Goal: Task Accomplishment & Management: Use online tool/utility

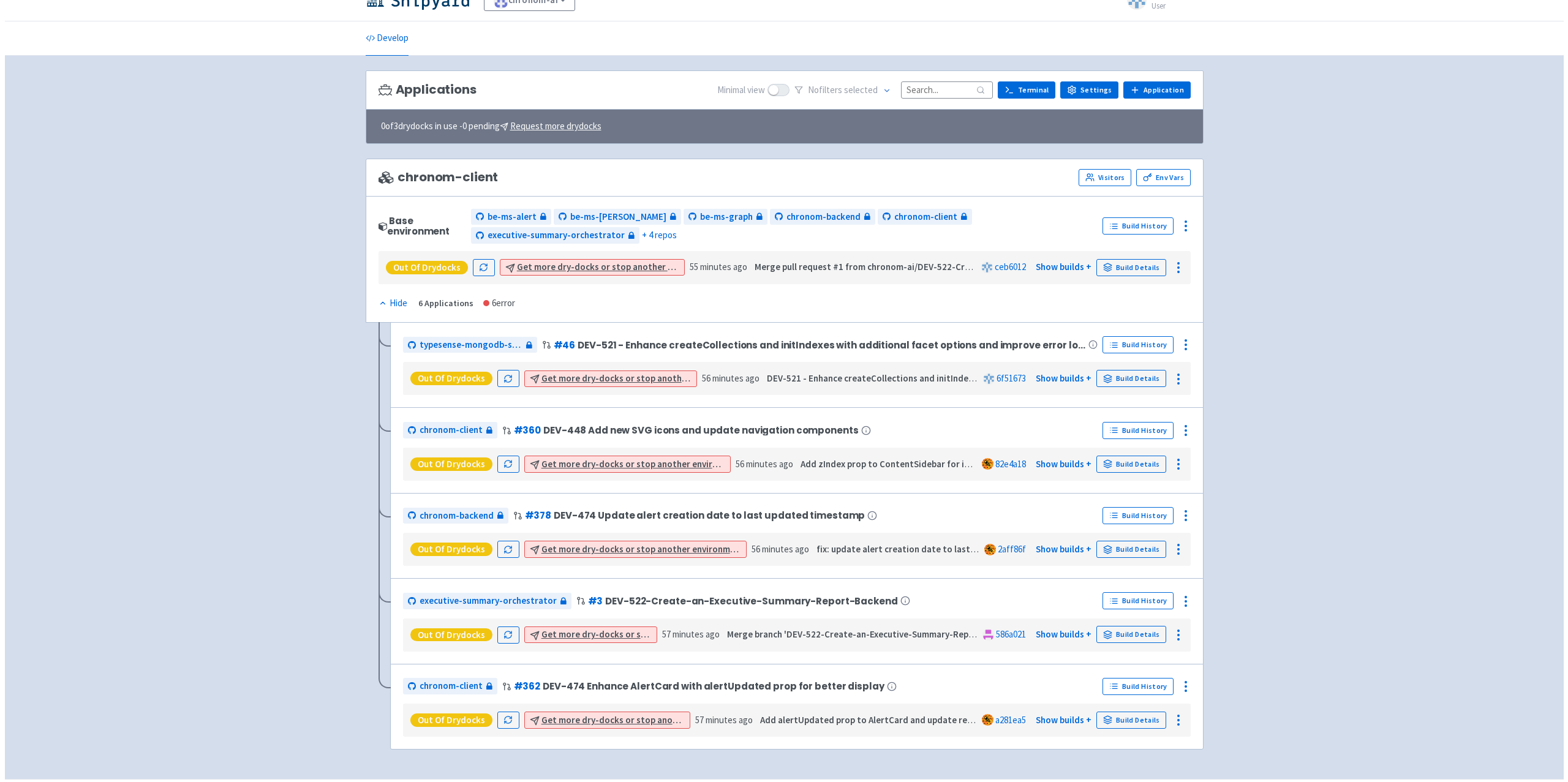
scroll to position [53, 0]
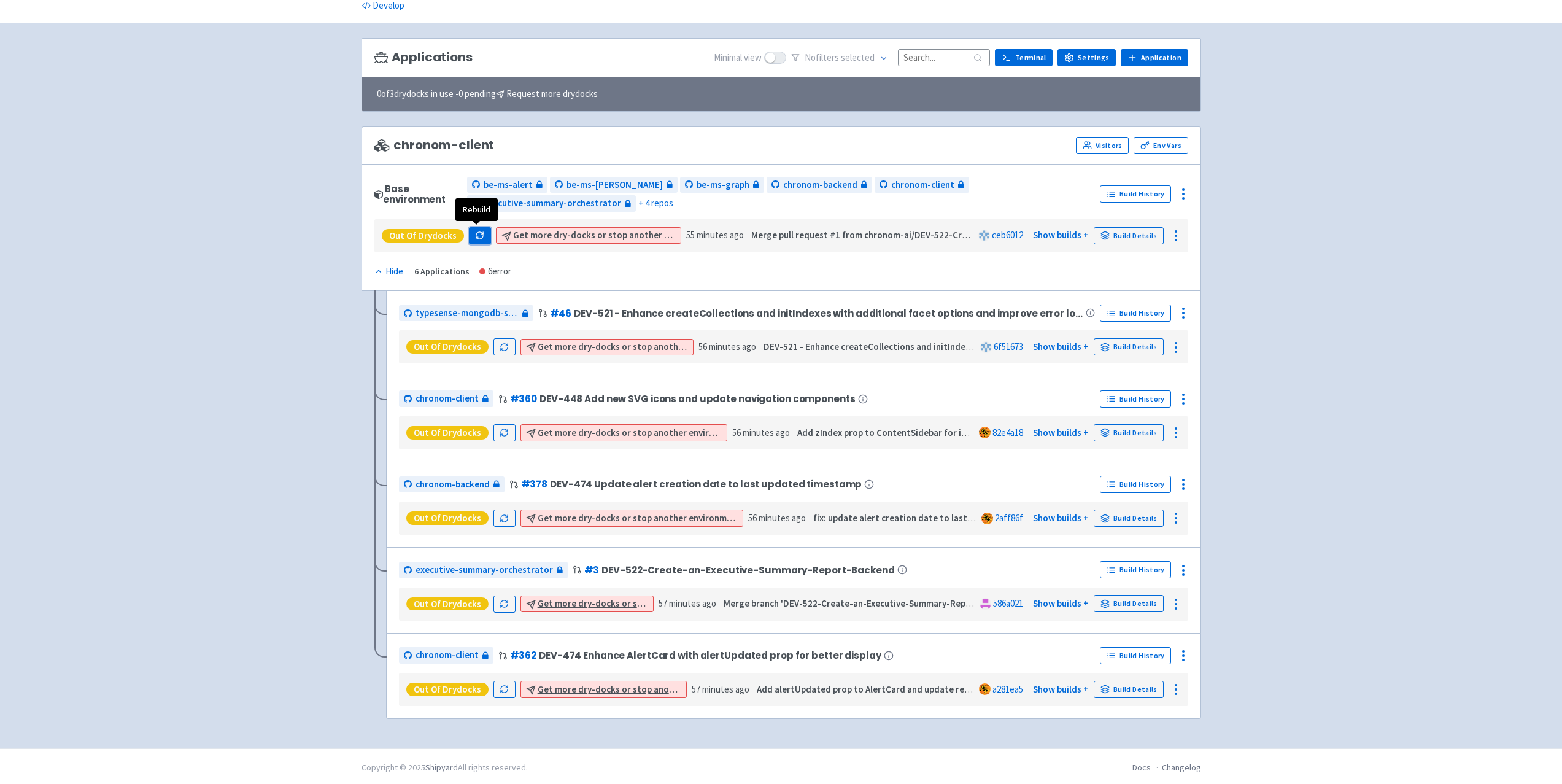
click at [478, 235] on icon "button" at bounding box center [480, 236] width 9 height 9
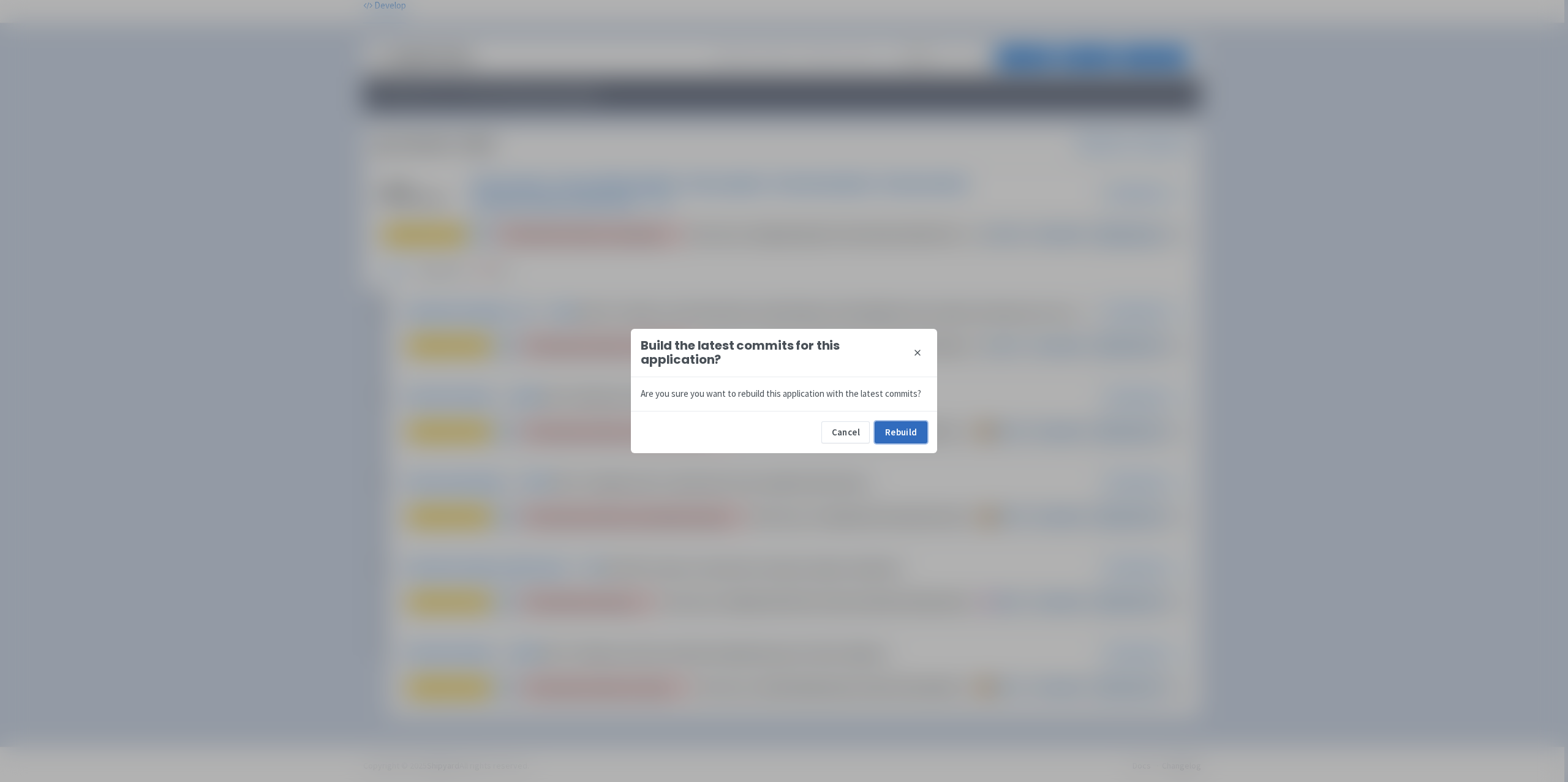
click at [895, 436] on button "Rebuild" at bounding box center [901, 432] width 53 height 22
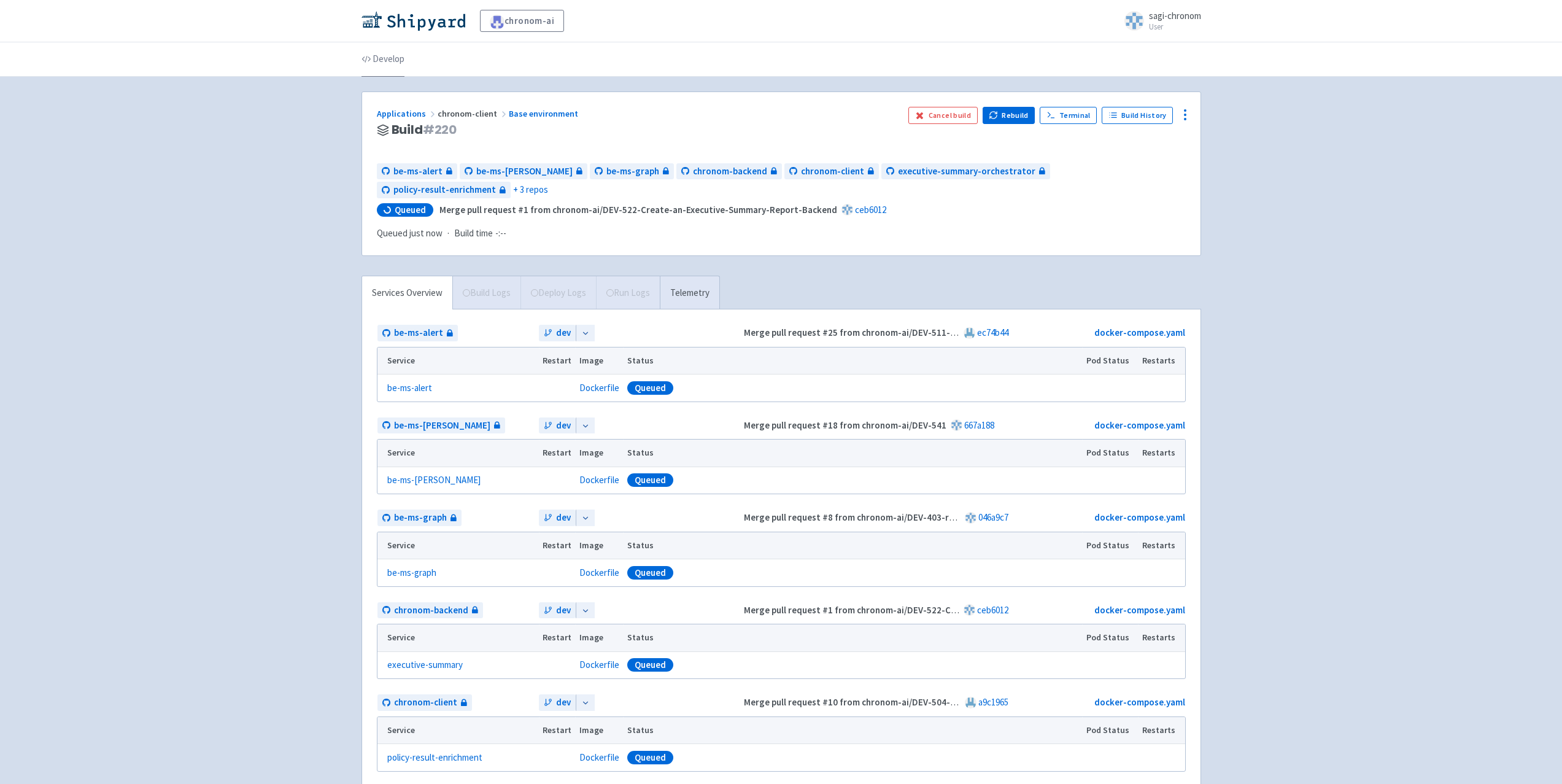
click at [367, 53] on link "Develop" at bounding box center [382, 60] width 43 height 34
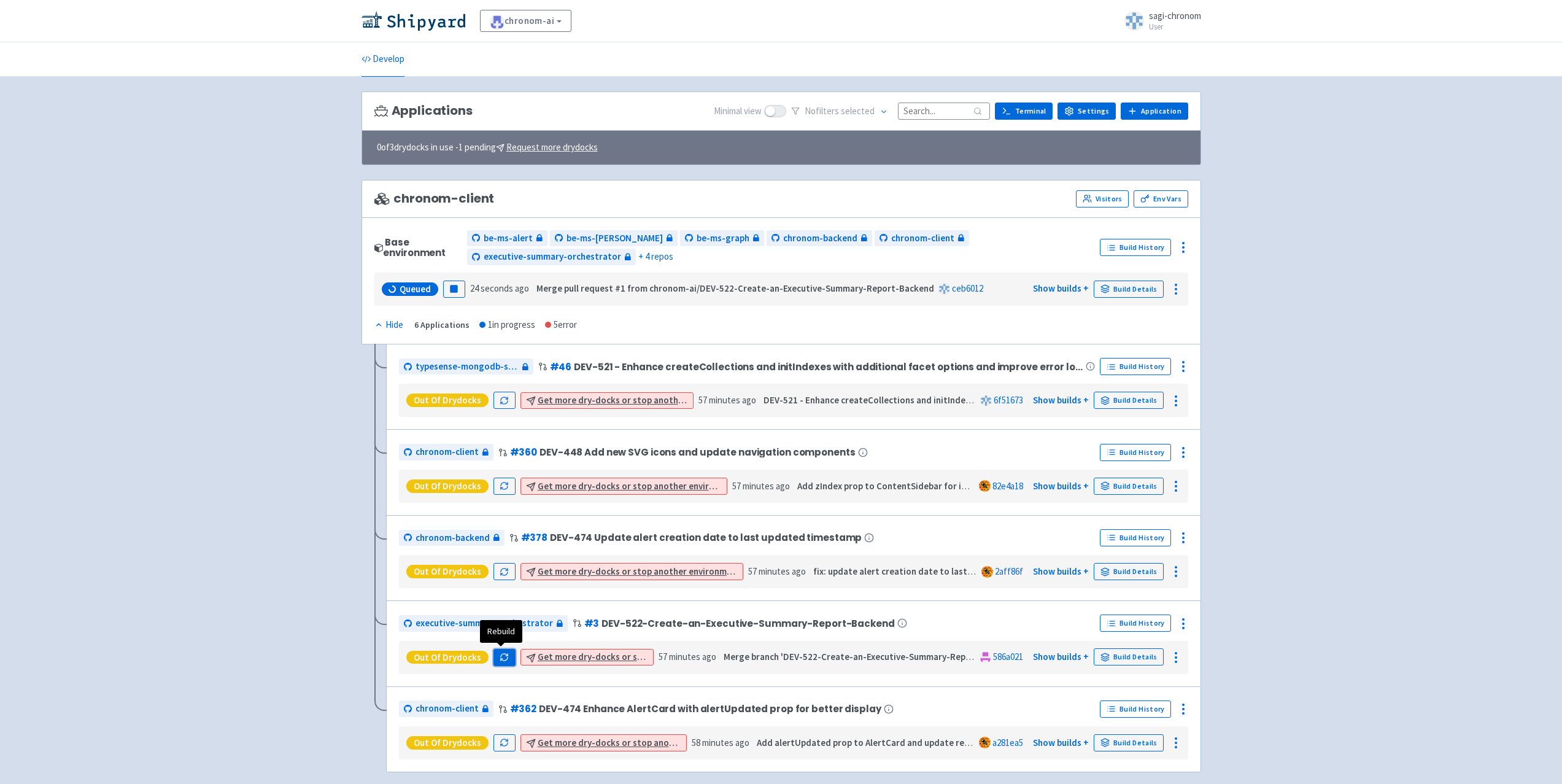
click at [500, 657] on icon "button" at bounding box center [504, 657] width 9 height 9
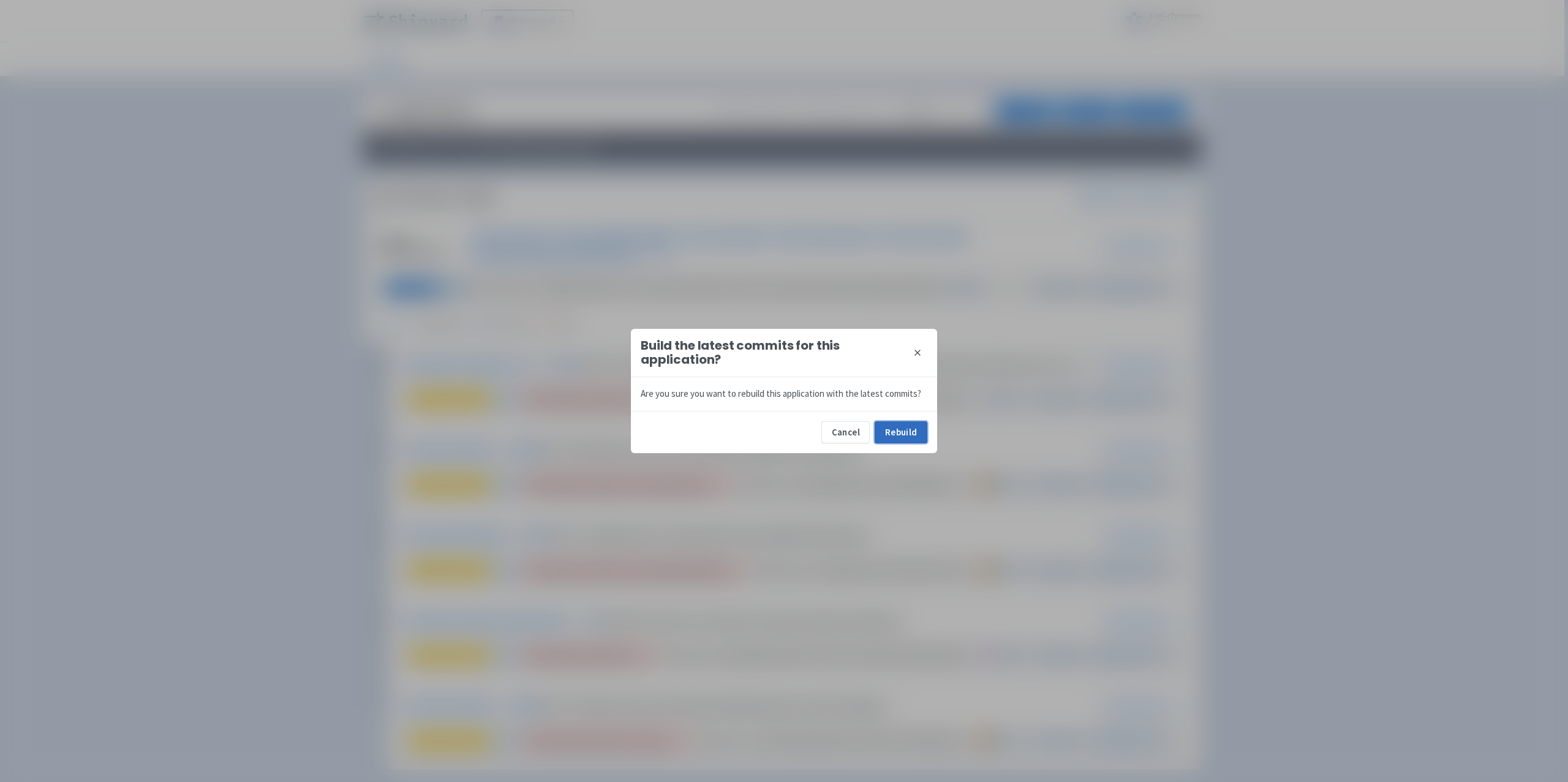
click at [911, 426] on button "Rebuild" at bounding box center [901, 432] width 53 height 22
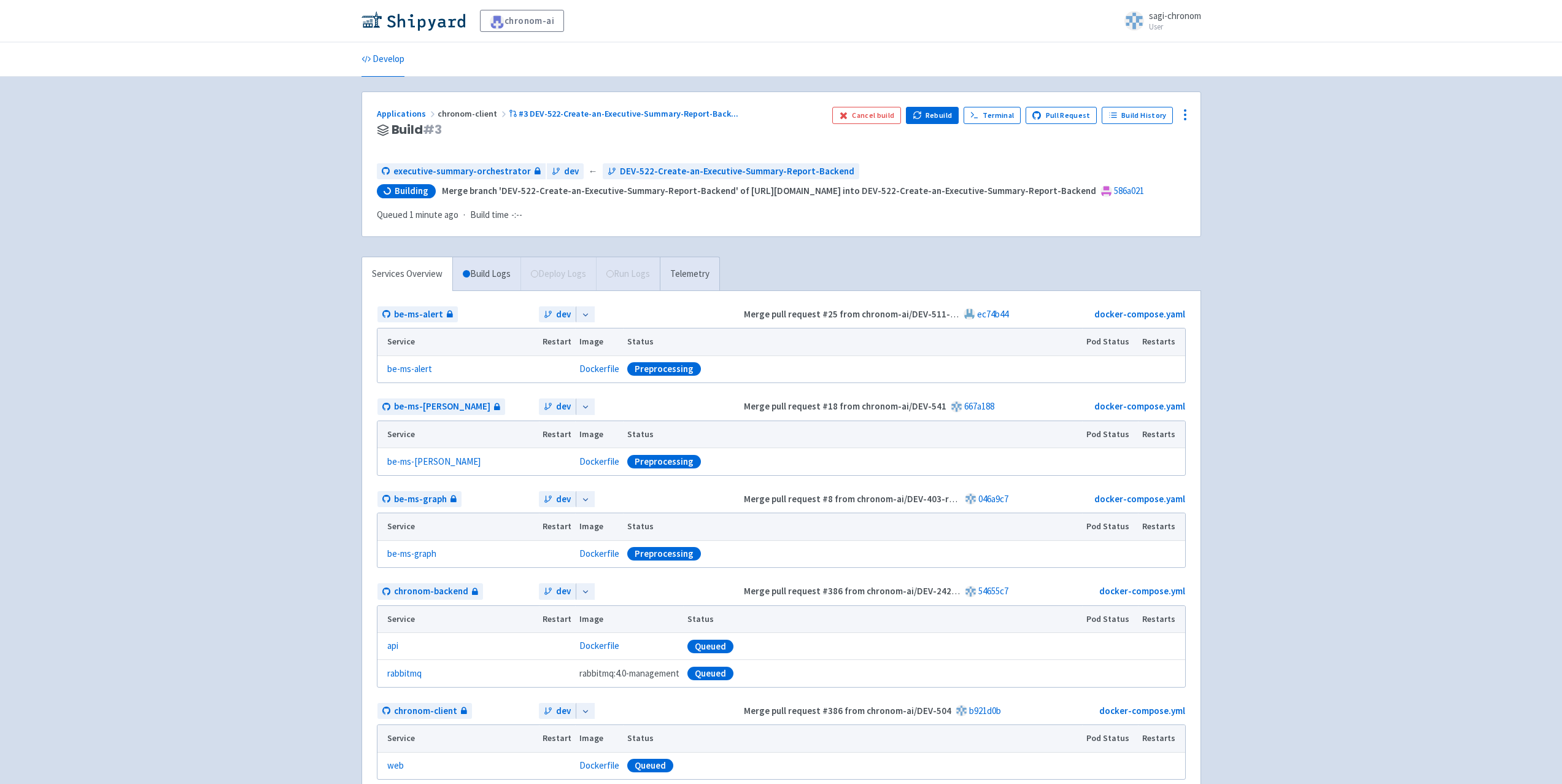
click at [406, 50] on li "Develop" at bounding box center [383, 60] width 57 height 34
click at [393, 56] on link "Develop" at bounding box center [382, 60] width 43 height 34
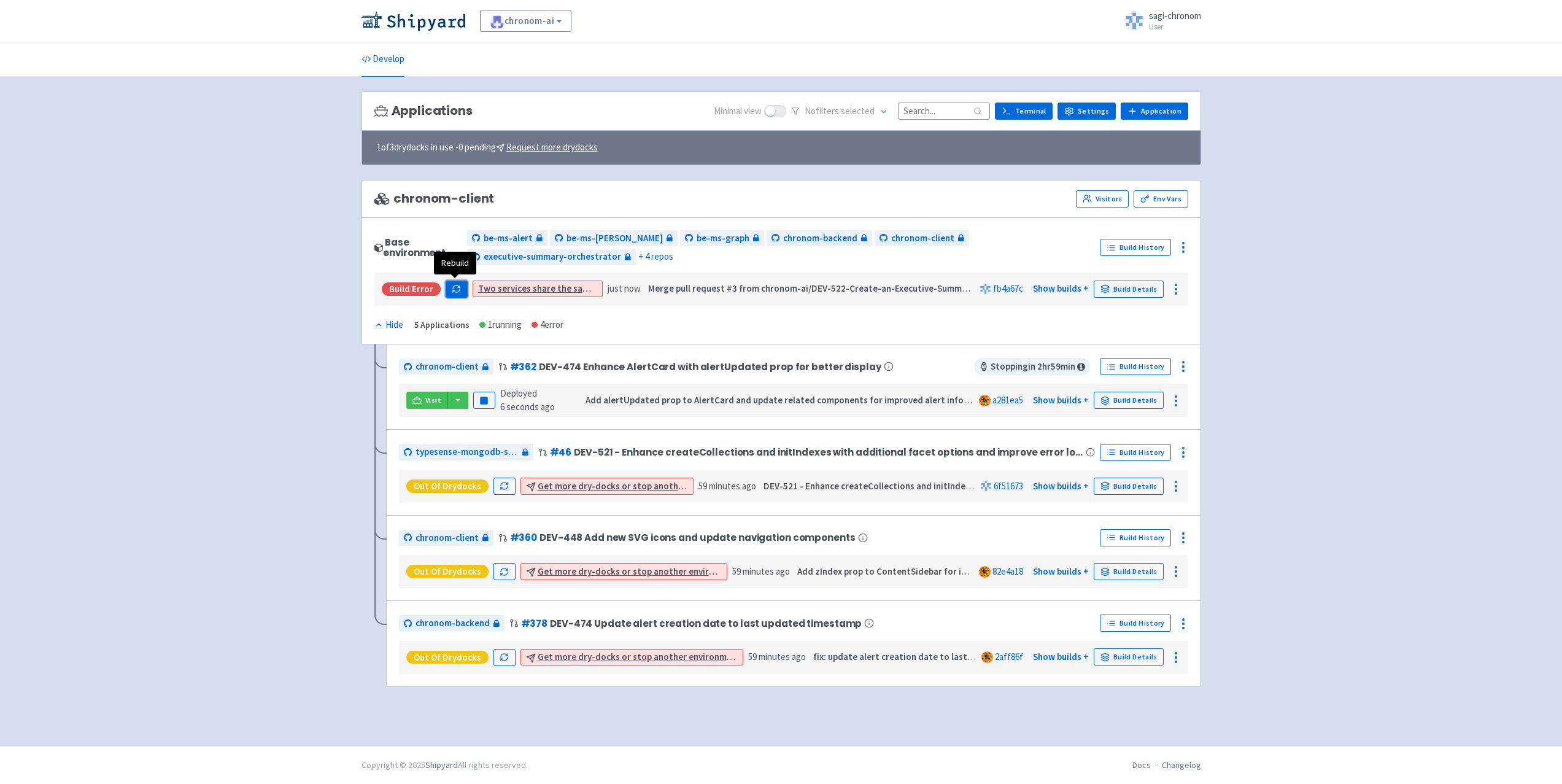
click at [450, 292] on button "button" at bounding box center [457, 289] width 22 height 17
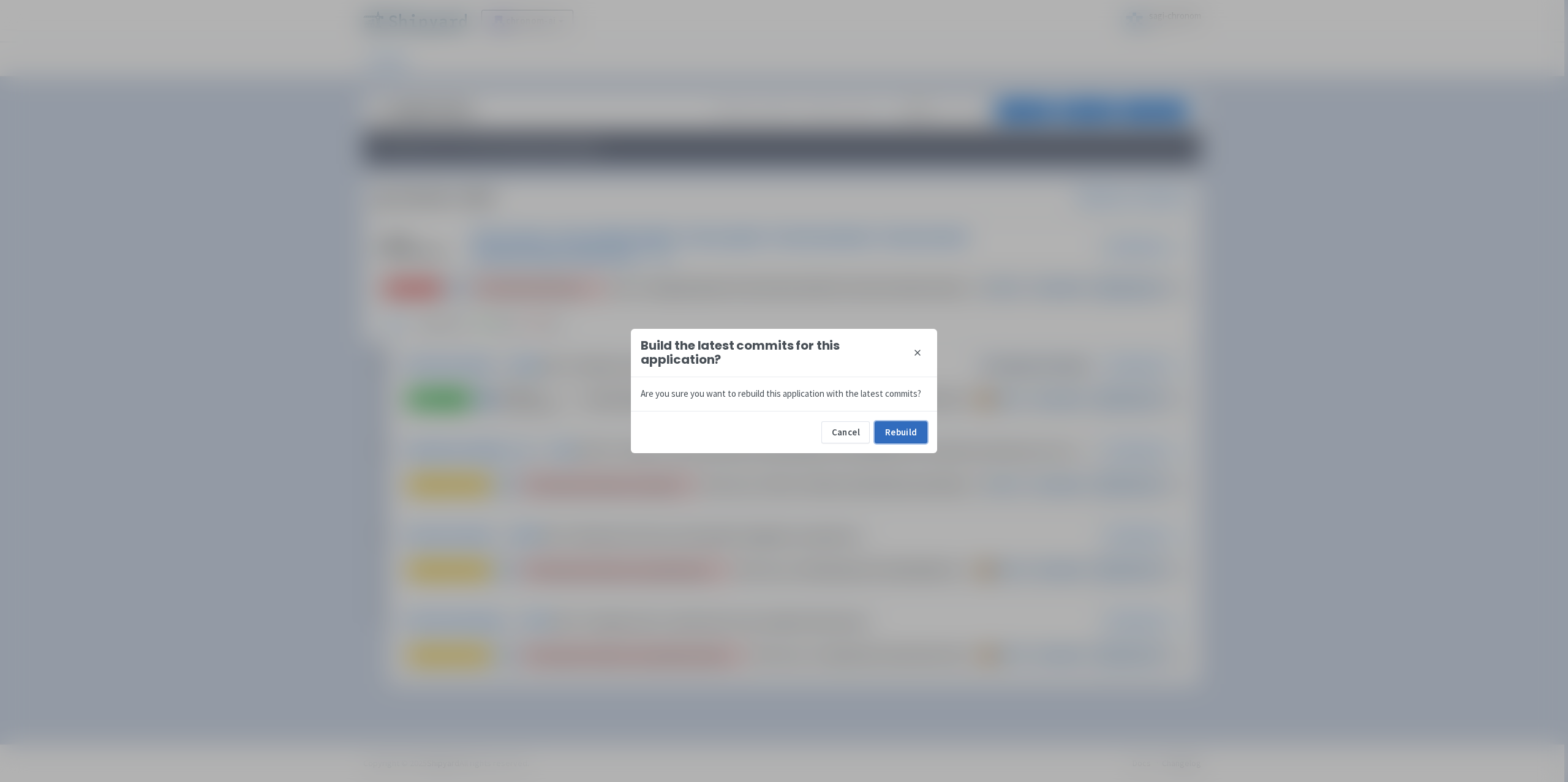
click at [907, 436] on button "Rebuild" at bounding box center [901, 432] width 53 height 22
